Goal: Task Accomplishment & Management: Use online tool/utility

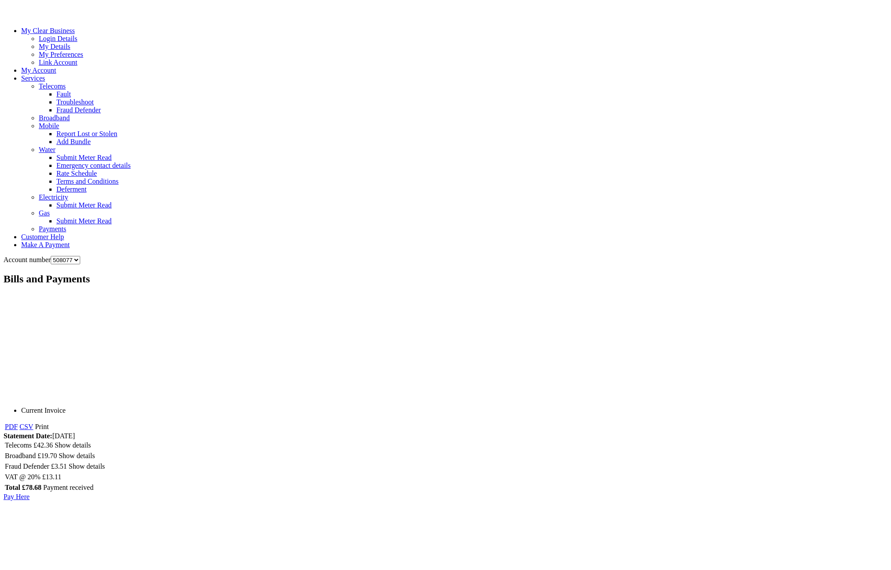
scroll to position [71, 0]
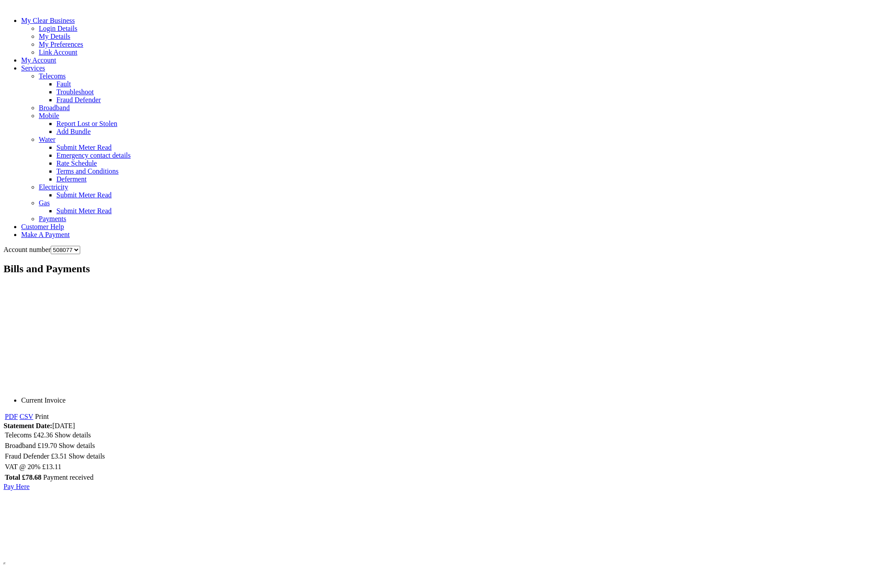
click at [18, 416] on table "PDF CSV Print" at bounding box center [27, 417] width 47 height 11
click at [24, 415] on link "CSV" at bounding box center [26, 416] width 14 height 7
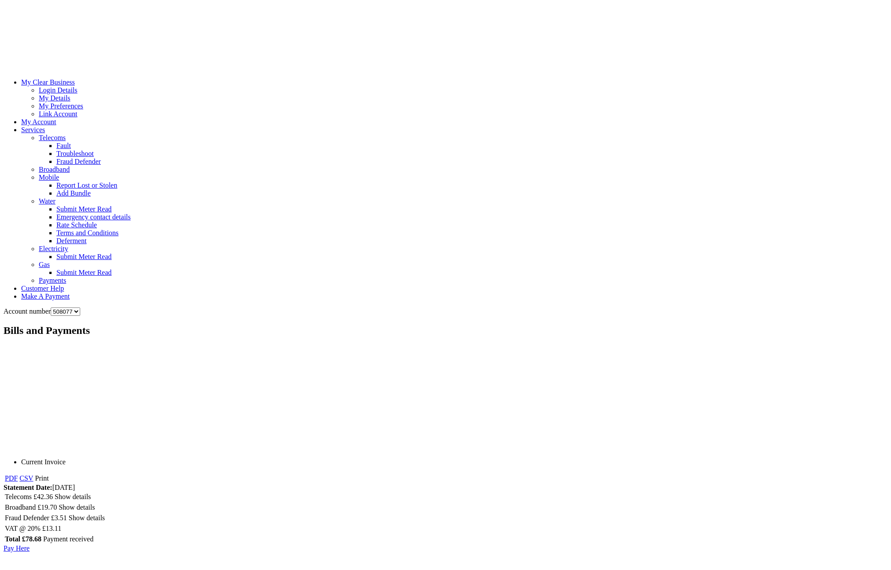
scroll to position [71, 0]
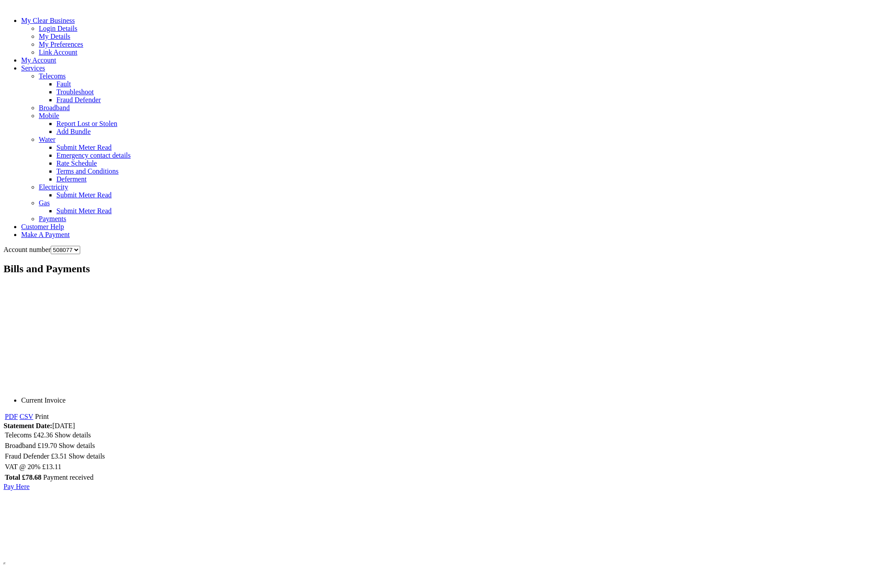
click at [21, 416] on link "CSV" at bounding box center [26, 416] width 14 height 7
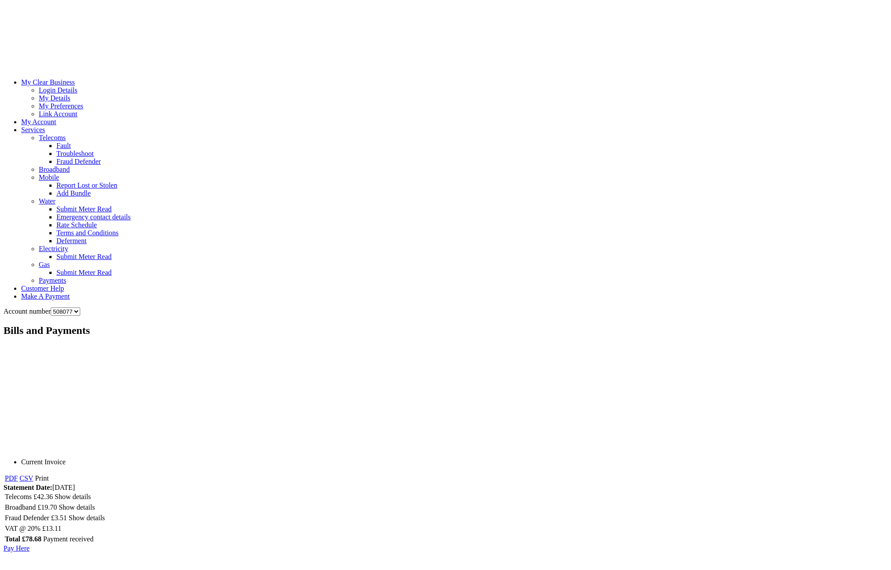
scroll to position [71, 0]
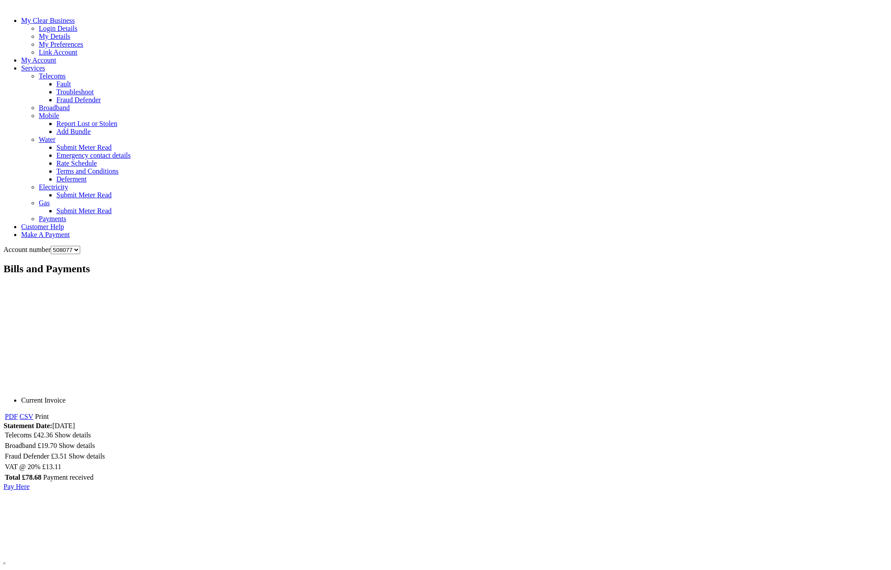
click at [23, 416] on link "CSV" at bounding box center [26, 416] width 14 height 7
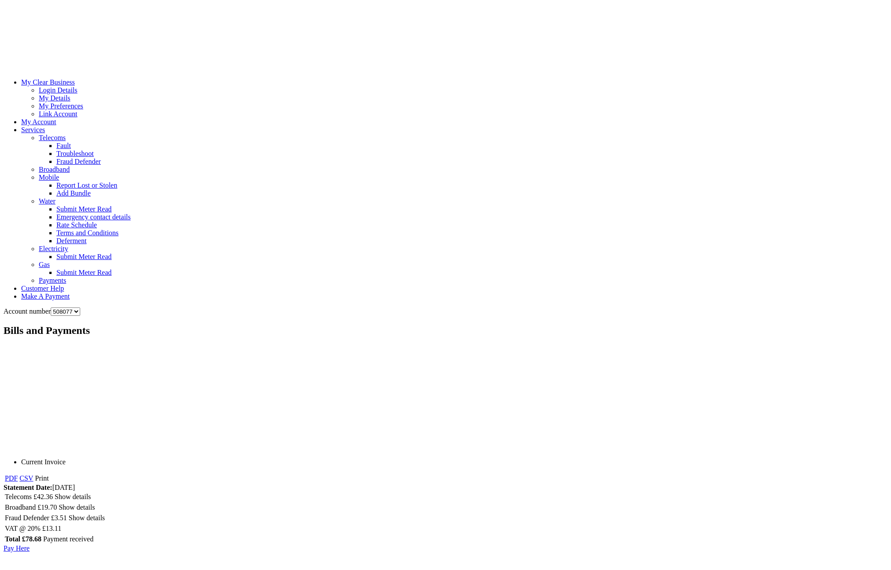
scroll to position [71, 0]
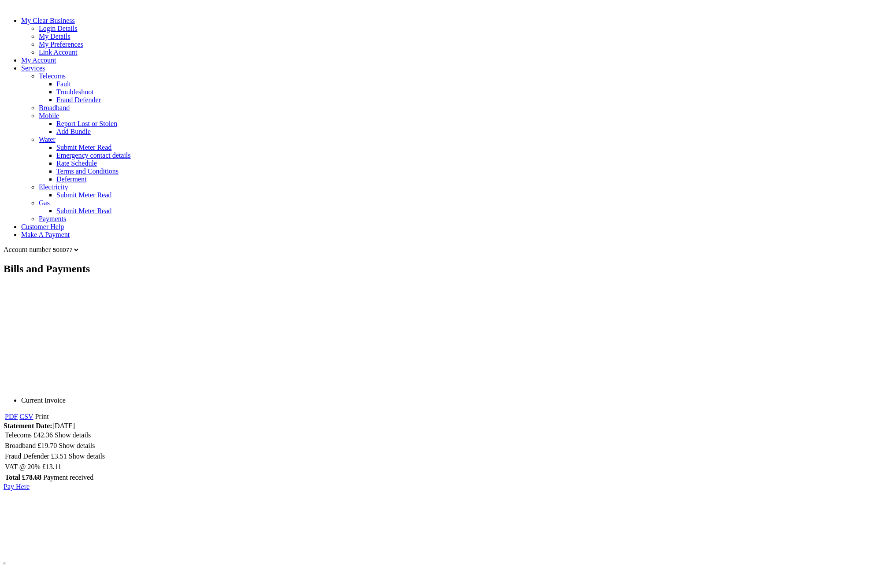
click at [20, 487] on link "Pay Here" at bounding box center [17, 486] width 26 height 7
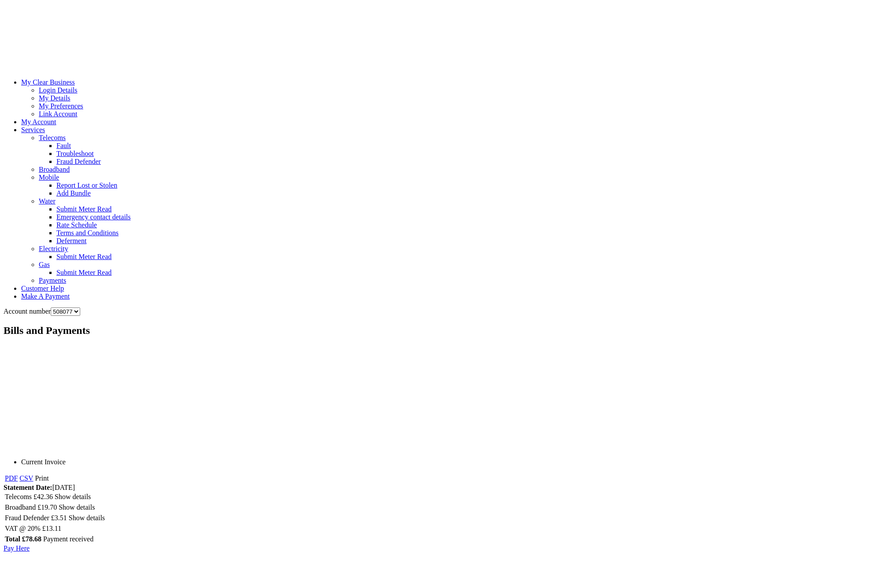
scroll to position [71, 0]
click at [50, 140] on link "Telecoms" at bounding box center [52, 137] width 27 height 7
